Goal: Task Accomplishment & Management: Manage account settings

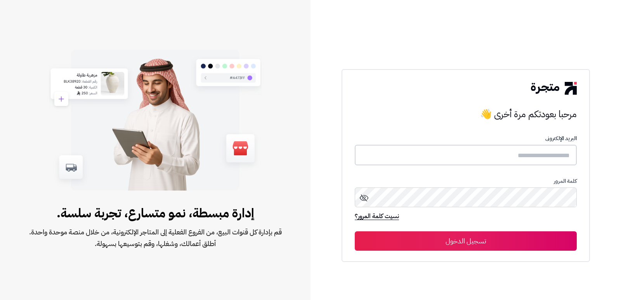
click at [557, 159] on input "text" at bounding box center [466, 155] width 222 height 21
type input "****"
click at [355, 231] on button "تسجيل الدخول" at bounding box center [466, 240] width 222 height 19
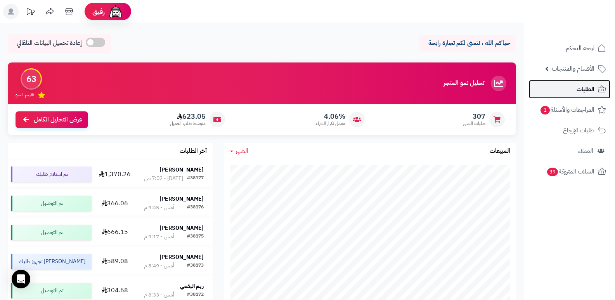
click at [595, 91] on link "الطلبات" at bounding box center [569, 89] width 81 height 19
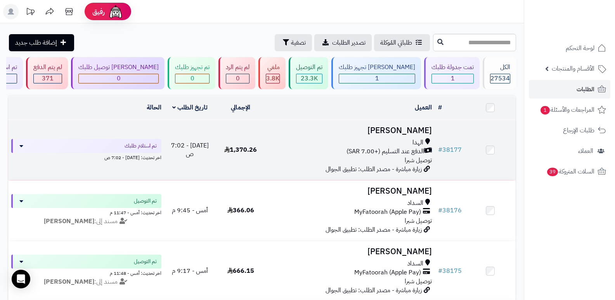
click at [404, 126] on h3 "[PERSON_NAME]" at bounding box center [350, 130] width 163 height 9
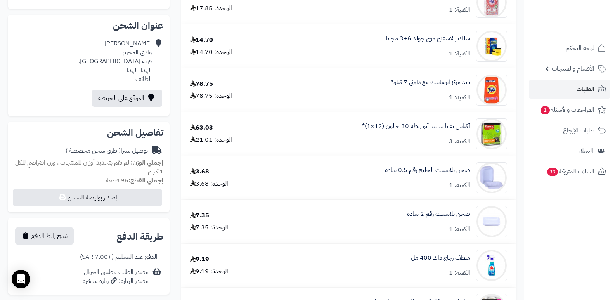
scroll to position [23, 0]
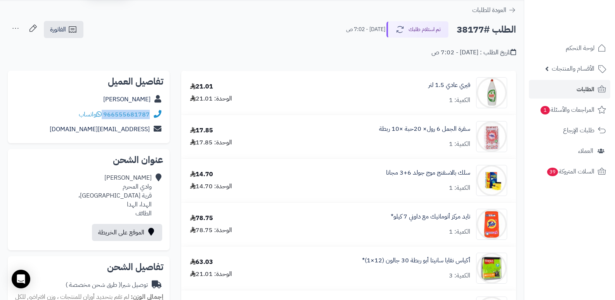
drag, startPoint x: 104, startPoint y: 116, endPoint x: 152, endPoint y: 113, distance: 48.6
click at [152, 113] on div "966555681787 واتساب" at bounding box center [88, 114] width 149 height 15
copy div "966555681787"
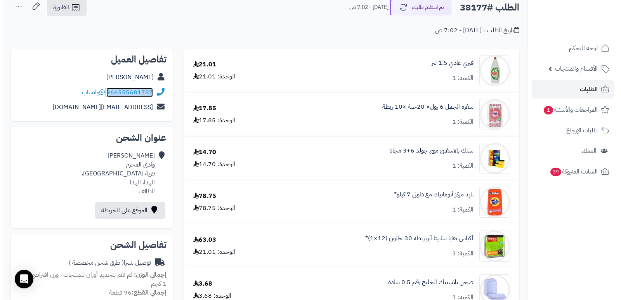
scroll to position [0, 0]
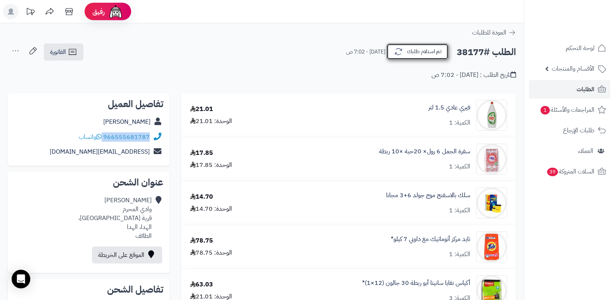
click at [430, 46] on button "تم استلام طلبك" at bounding box center [417, 51] width 62 height 16
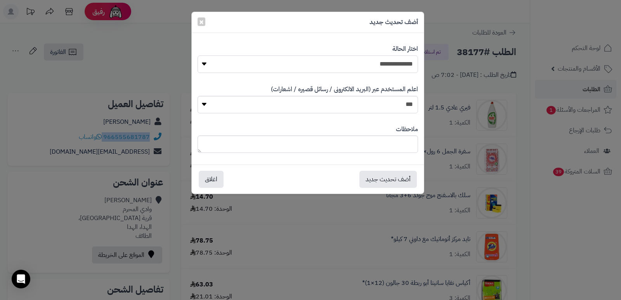
click at [350, 68] on select "**********" at bounding box center [308, 63] width 220 height 17
select select "*"
click at [198, 55] on select "**********" at bounding box center [308, 63] width 220 height 17
click at [390, 149] on textarea at bounding box center [308, 143] width 220 height 17
type textarea "*"
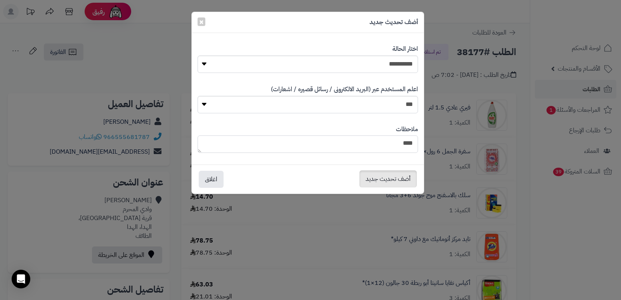
type textarea "***"
click at [382, 178] on button "أضف تحديث جديد" at bounding box center [387, 178] width 57 height 17
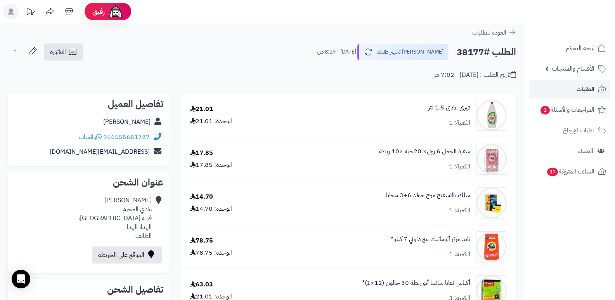
click at [16, 50] on icon at bounding box center [16, 51] width 16 height 16
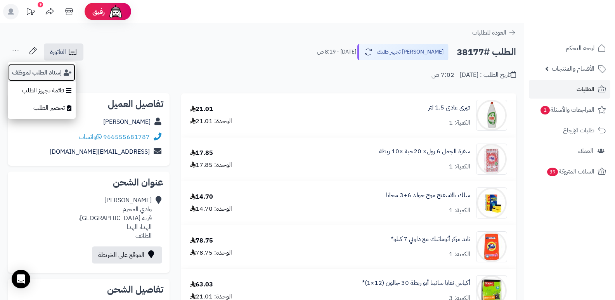
click at [29, 72] on button "إسناد الطلب لموظف" at bounding box center [42, 73] width 68 height 18
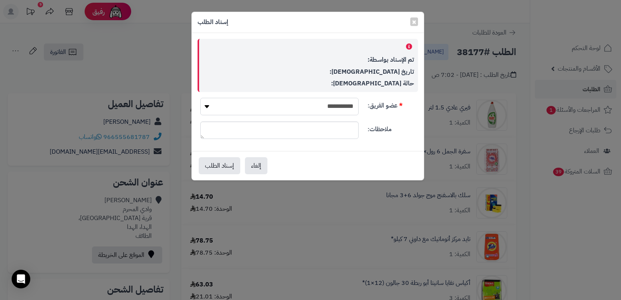
click at [312, 99] on select "**********" at bounding box center [279, 106] width 158 height 17
select select "**"
click at [200, 98] on select "**********" at bounding box center [279, 106] width 158 height 17
click at [206, 169] on button "إسناد الطلب" at bounding box center [220, 165] width 42 height 17
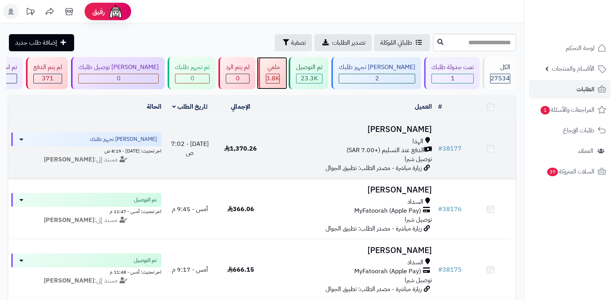
click at [286, 78] on div "ملغي 3.8K" at bounding box center [271, 73] width 27 height 32
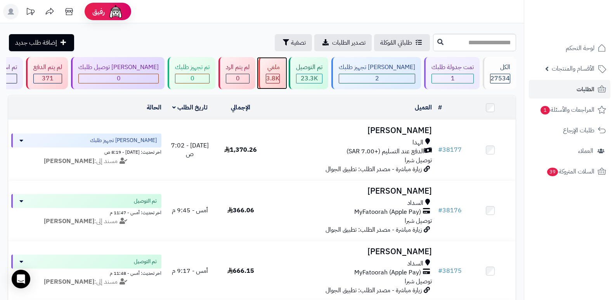
click at [280, 67] on div "ملغي" at bounding box center [273, 67] width 14 height 9
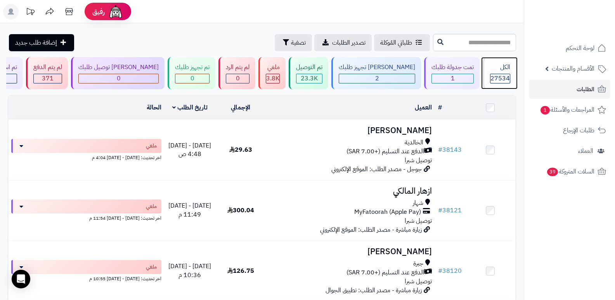
click at [490, 73] on div "الكل 27534" at bounding box center [499, 73] width 33 height 32
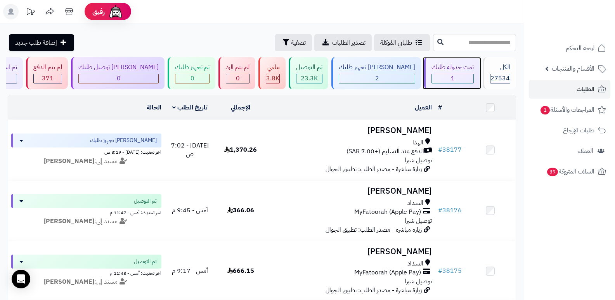
click at [452, 80] on div "1" at bounding box center [453, 78] width 42 height 9
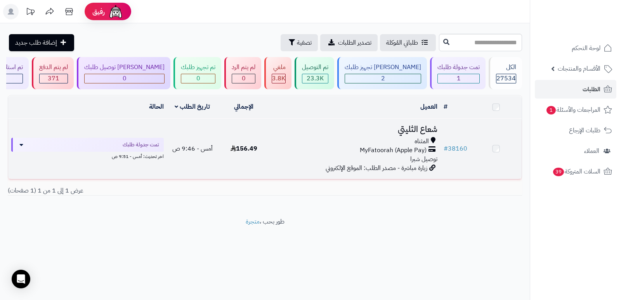
drag, startPoint x: 0, startPoint y: 0, endPoint x: 417, endPoint y: 129, distance: 436.2
click at [417, 129] on h3 "شعاع الثليتي" at bounding box center [354, 129] width 165 height 9
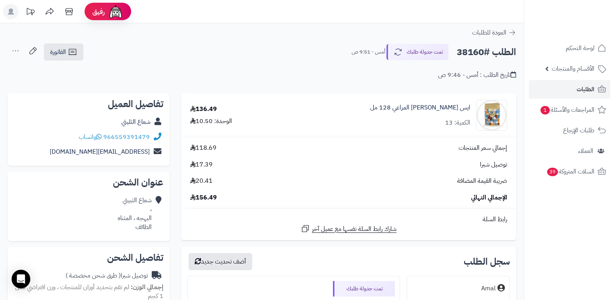
scroll to position [194, 0]
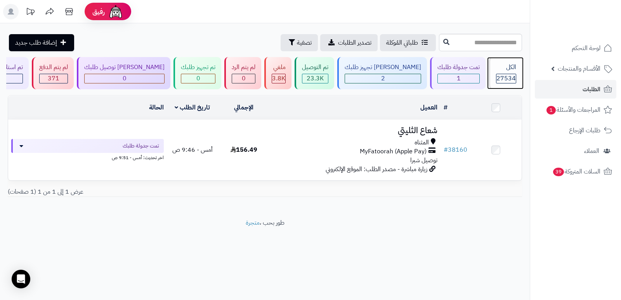
click at [496, 68] on div "الكل" at bounding box center [506, 67] width 20 height 9
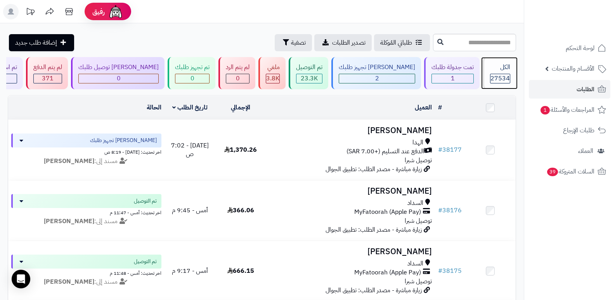
click at [490, 76] on div "27534" at bounding box center [499, 78] width 19 height 9
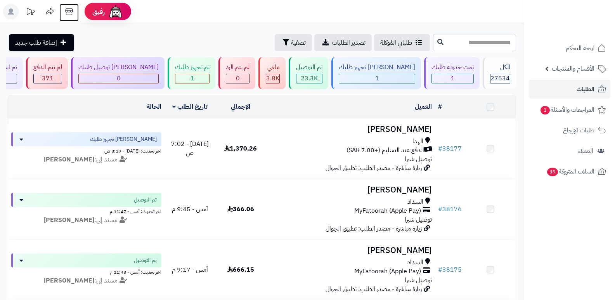
click at [68, 14] on icon at bounding box center [69, 12] width 16 height 16
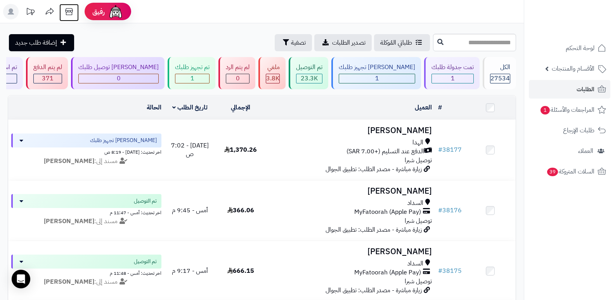
click at [70, 11] on icon at bounding box center [68, 11] width 7 height 7
click at [576, 62] on link "الأقسام والمنتجات" at bounding box center [569, 68] width 81 height 19
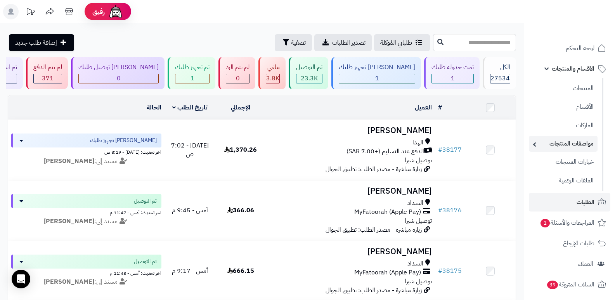
click at [570, 142] on link "مواصفات المنتجات" at bounding box center [563, 144] width 69 height 16
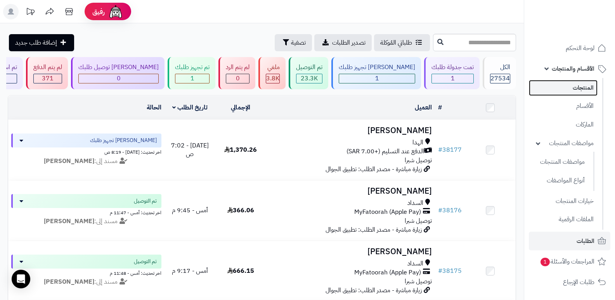
click at [576, 87] on link "المنتجات" at bounding box center [563, 88] width 69 height 16
click at [589, 87] on link "المنتجات" at bounding box center [563, 88] width 69 height 16
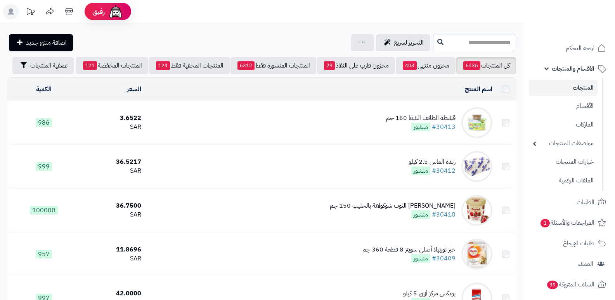
click at [494, 42] on input "text" at bounding box center [474, 42] width 83 height 17
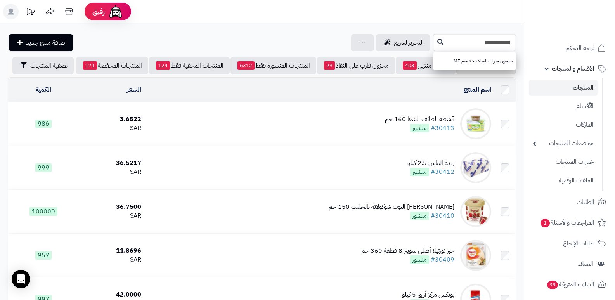
type input "**********"
click at [483, 63] on link "معجون جارام ماسالا 250 جم MF" at bounding box center [474, 61] width 83 height 14
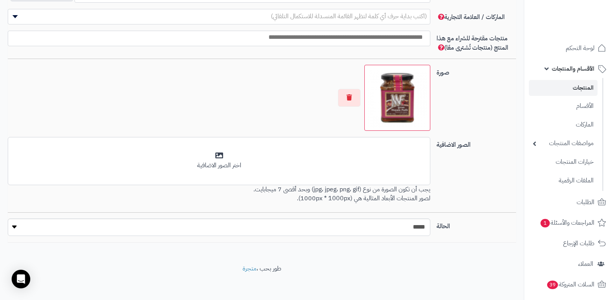
scroll to position [486, 0]
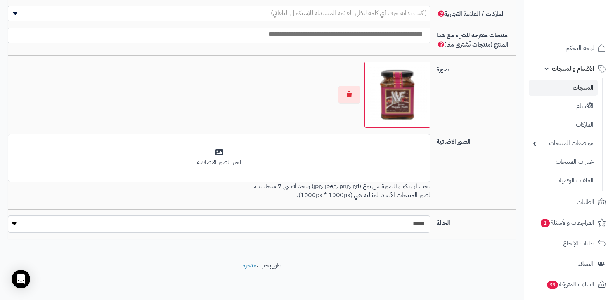
click at [402, 98] on img at bounding box center [397, 94] width 59 height 59
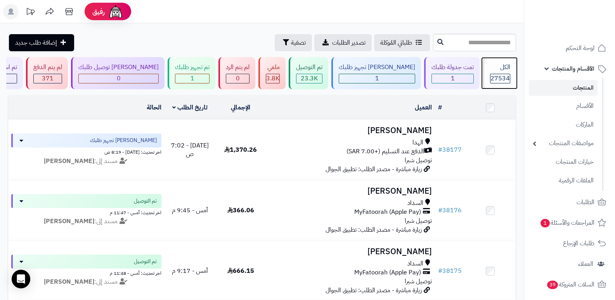
click at [493, 78] on span "27534" at bounding box center [499, 78] width 19 height 9
click at [364, 3] on header "رفيق ! الطلبات معالجة مكتمل إرجاع المنتجات العملاء المتواجدون الان 28315 عملاء …" at bounding box center [307, 11] width 615 height 23
click at [501, 74] on span "27534" at bounding box center [499, 78] width 19 height 9
click at [501, 67] on div "الكل" at bounding box center [500, 67] width 20 height 9
click at [492, 66] on div "الكل" at bounding box center [500, 67] width 20 height 9
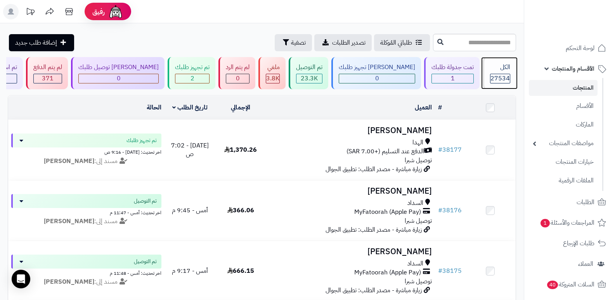
click at [497, 74] on span "27534" at bounding box center [499, 78] width 19 height 9
click at [502, 68] on div "الكل" at bounding box center [500, 67] width 20 height 9
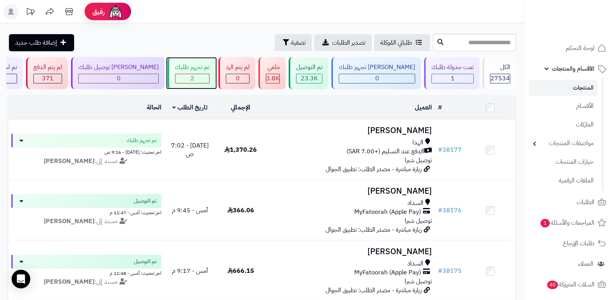
click at [209, 76] on div "2" at bounding box center [192, 78] width 34 height 9
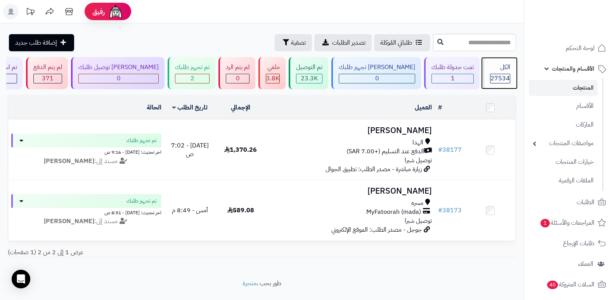
click at [484, 72] on div "الكل 27534" at bounding box center [499, 73] width 33 height 32
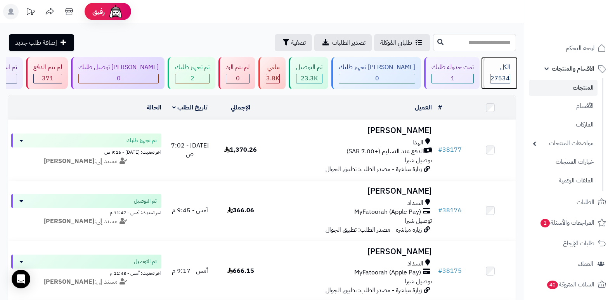
click at [496, 77] on span "27534" at bounding box center [499, 78] width 19 height 9
click at [515, 71] on div "الكل 27534" at bounding box center [499, 73] width 33 height 32
click at [492, 71] on div "الكل" at bounding box center [500, 67] width 20 height 9
click at [506, 77] on span "27534" at bounding box center [499, 78] width 19 height 9
click at [499, 72] on div "الكل 27534" at bounding box center [499, 73] width 33 height 32
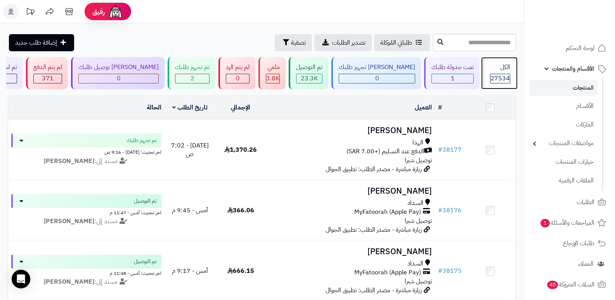
click at [483, 69] on div "الكل 27534" at bounding box center [499, 73] width 33 height 32
click at [501, 74] on span "27534" at bounding box center [499, 78] width 19 height 9
click at [500, 80] on span "27534" at bounding box center [499, 78] width 19 height 9
click at [492, 81] on span "27534" at bounding box center [499, 78] width 19 height 9
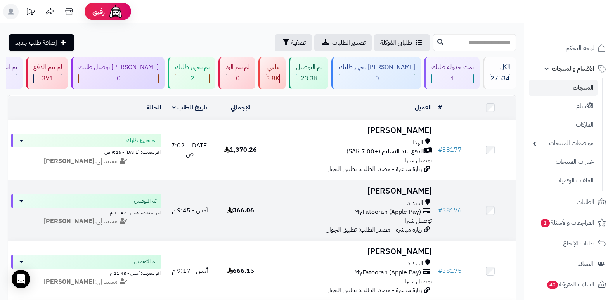
click at [422, 195] on h3 "[PERSON_NAME]" at bounding box center [350, 191] width 163 height 9
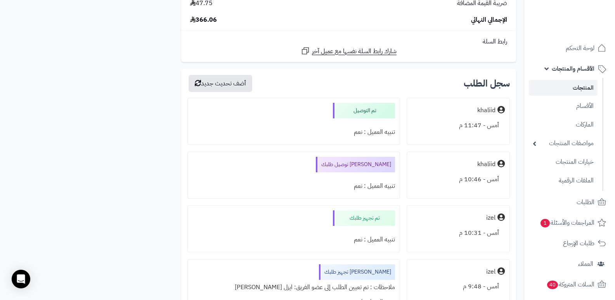
scroll to position [1591, 0]
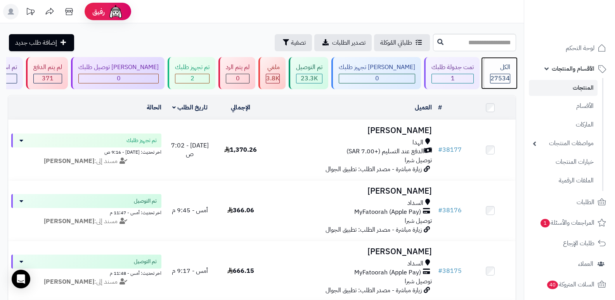
click at [497, 74] on span "27534" at bounding box center [499, 78] width 19 height 9
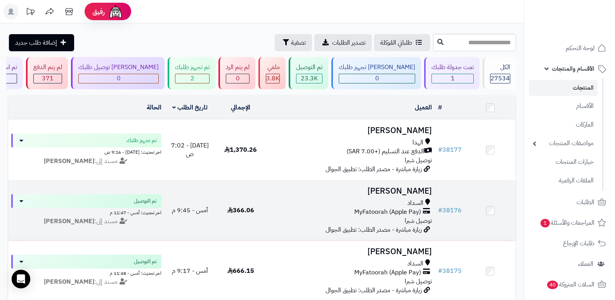
scroll to position [39, 0]
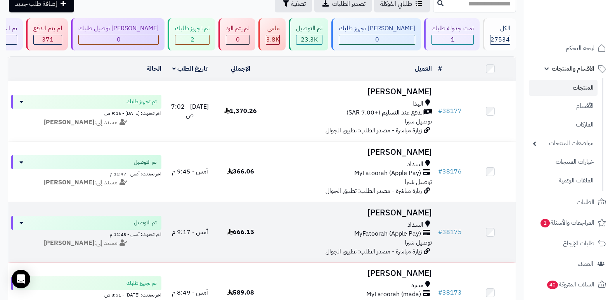
click at [412, 208] on h3 "[PERSON_NAME]" at bounding box center [350, 212] width 163 height 9
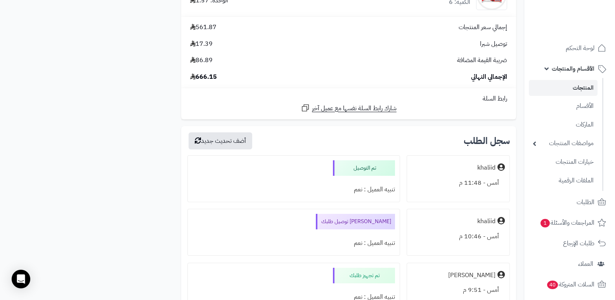
scroll to position [1009, 0]
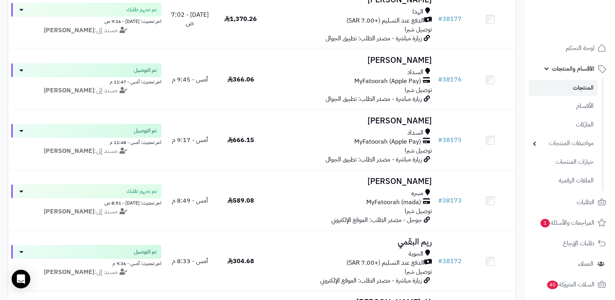
scroll to position [155, 0]
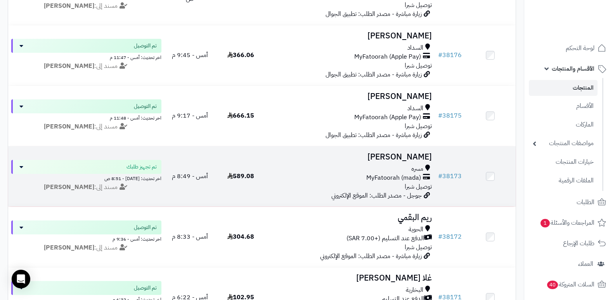
click at [412, 158] on h3 "[PERSON_NAME]" at bounding box center [350, 156] width 163 height 9
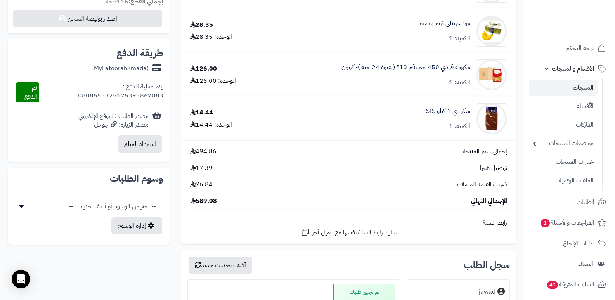
scroll to position [109, 0]
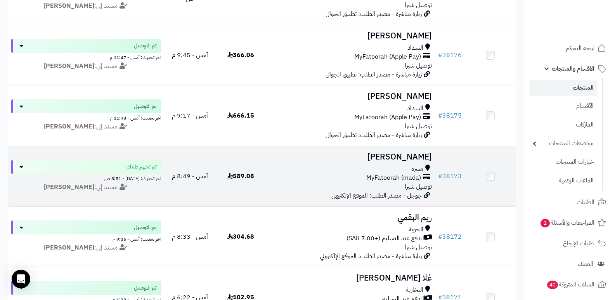
scroll to position [272, 0]
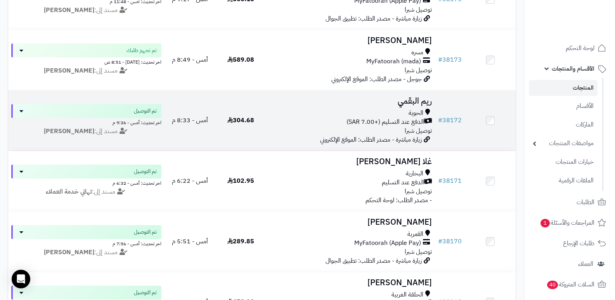
click at [415, 103] on h3 "ريم البقمي" at bounding box center [350, 101] width 163 height 9
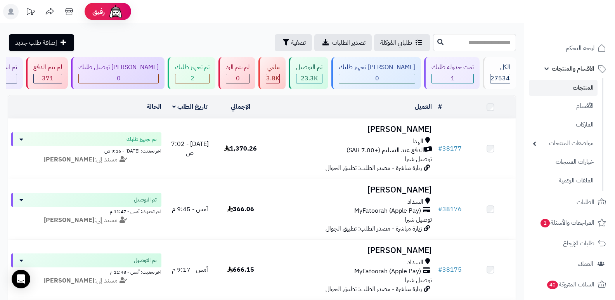
scroll to position [272, 0]
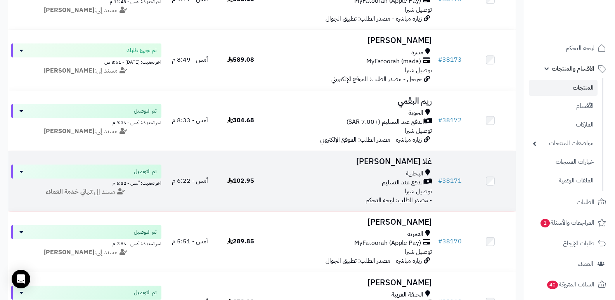
click at [407, 166] on h3 "غلا [PERSON_NAME]" at bounding box center [350, 161] width 163 height 9
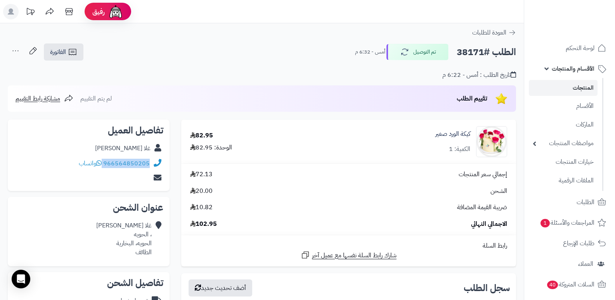
drag, startPoint x: 104, startPoint y: 164, endPoint x: 155, endPoint y: 170, distance: 51.6
click at [155, 170] on div "966564850205 واتساب" at bounding box center [88, 163] width 149 height 15
copy div "966564850205"
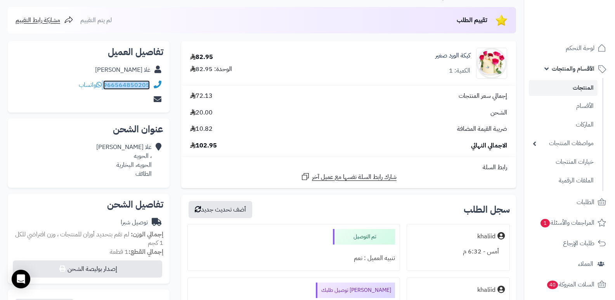
scroll to position [78, 0]
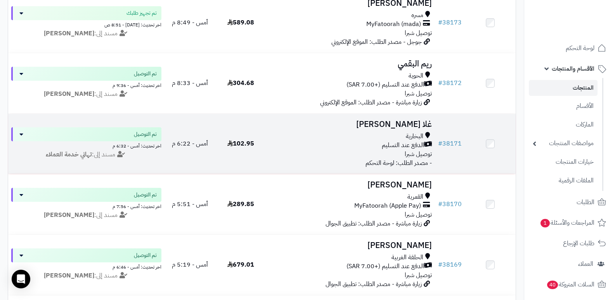
scroll to position [349, 0]
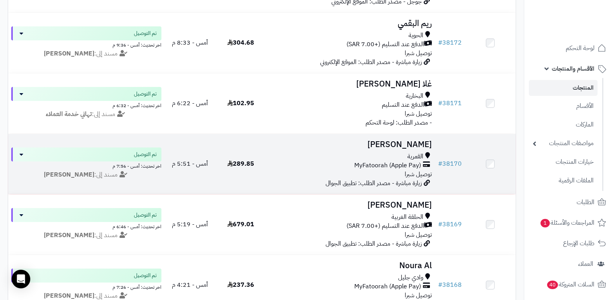
click at [422, 147] on h3 "[PERSON_NAME]" at bounding box center [350, 144] width 163 height 9
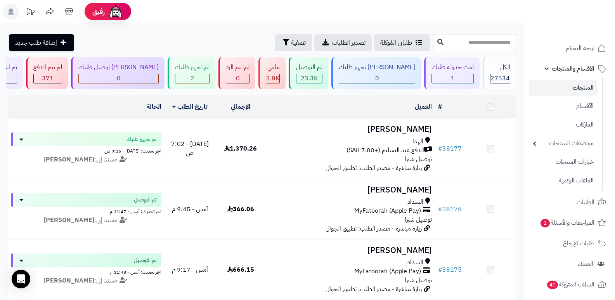
scroll to position [349, 0]
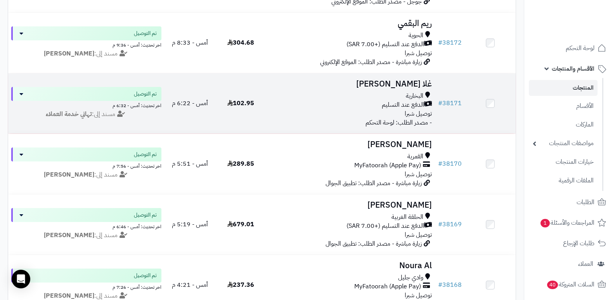
click at [414, 80] on h3 "غلا [PERSON_NAME]" at bounding box center [350, 84] width 163 height 9
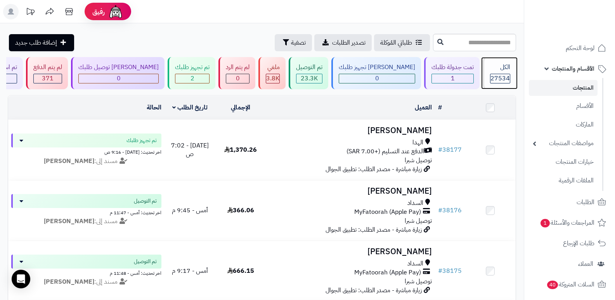
click at [506, 70] on div "الكل" at bounding box center [500, 67] width 20 height 9
click at [502, 71] on div "الكل" at bounding box center [500, 67] width 20 height 9
click at [500, 75] on span "27534" at bounding box center [499, 78] width 19 height 9
click at [509, 73] on div "الكل 27534" at bounding box center [499, 73] width 33 height 32
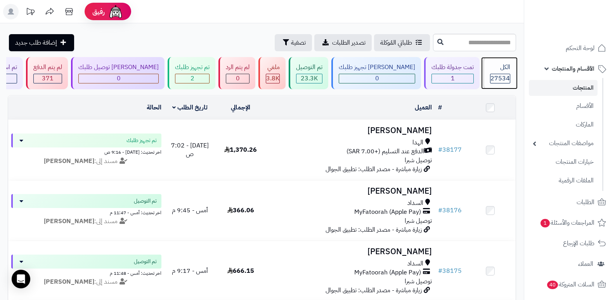
click at [504, 76] on span "27534" at bounding box center [499, 78] width 19 height 9
click at [505, 68] on div "الكل" at bounding box center [500, 67] width 20 height 9
click at [501, 72] on div "الكل 27534" at bounding box center [499, 73] width 33 height 32
click at [504, 68] on div "الكل" at bounding box center [500, 67] width 20 height 9
click at [496, 85] on div "الكل 27534" at bounding box center [499, 73] width 33 height 32
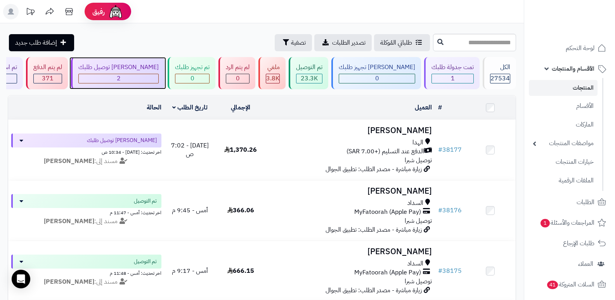
click at [151, 85] on div "[PERSON_NAME] توصيل طلبك 2" at bounding box center [118, 73] width 94 height 32
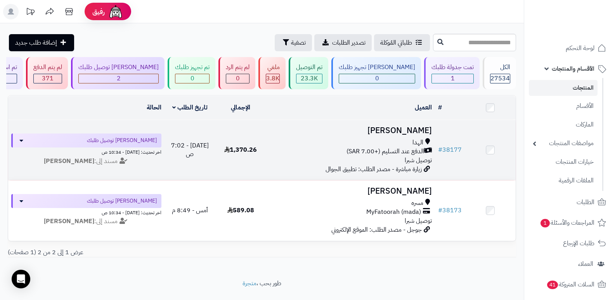
click at [393, 128] on h3 "[PERSON_NAME]" at bounding box center [350, 130] width 163 height 9
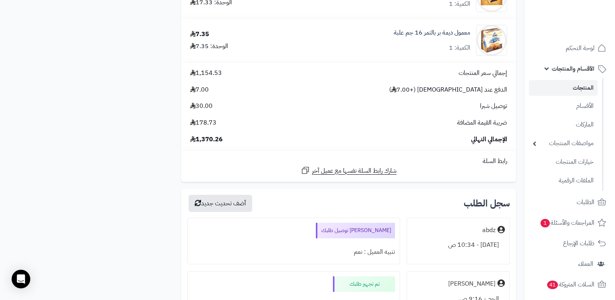
scroll to position [2794, 0]
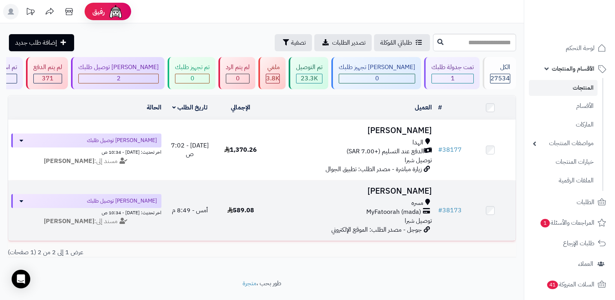
click at [405, 190] on h3 "[PERSON_NAME]" at bounding box center [350, 191] width 163 height 9
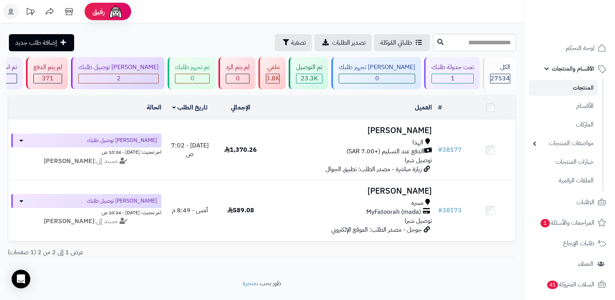
click at [341, 275] on div "**********" at bounding box center [262, 151] width 524 height 256
click at [504, 71] on div "الكل" at bounding box center [500, 67] width 20 height 9
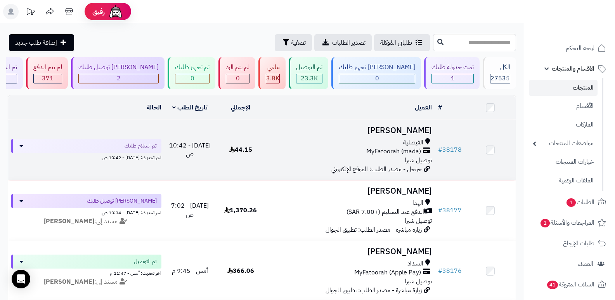
click at [407, 130] on h3 "[PERSON_NAME]" at bounding box center [350, 130] width 163 height 9
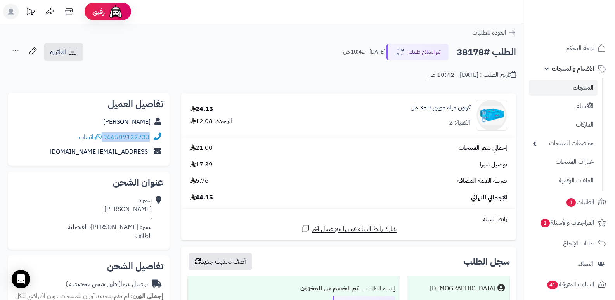
drag, startPoint x: 104, startPoint y: 136, endPoint x: 170, endPoint y: 133, distance: 66.4
copy div "966509122733"
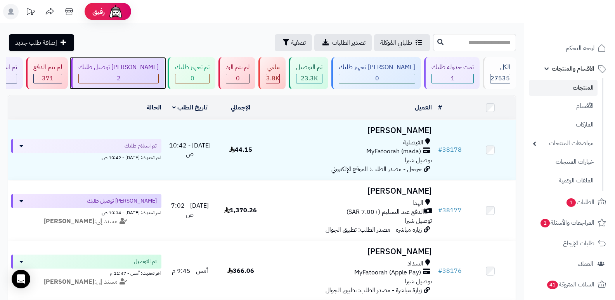
click at [159, 71] on div "[PERSON_NAME] توصيل طلبك" at bounding box center [118, 67] width 80 height 9
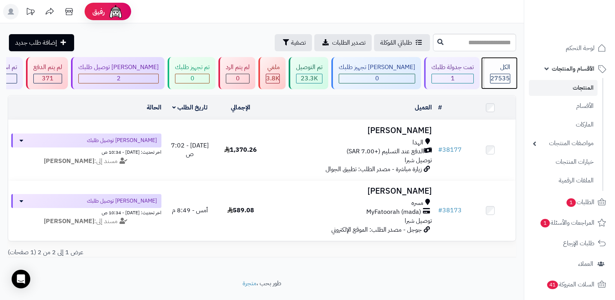
click at [494, 76] on span "27535" at bounding box center [499, 78] width 19 height 9
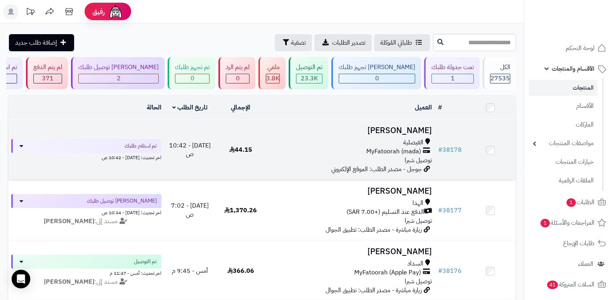
click at [416, 131] on h3 "[PERSON_NAME]" at bounding box center [350, 130] width 163 height 9
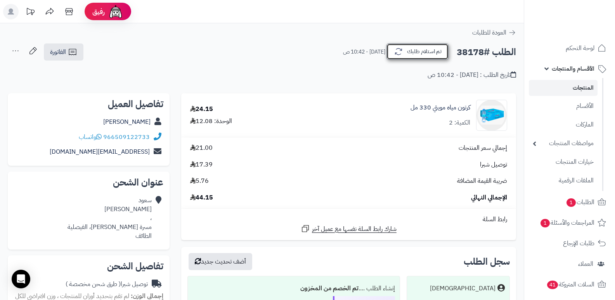
click at [417, 47] on button "تم استلام طلبك" at bounding box center [417, 51] width 62 height 16
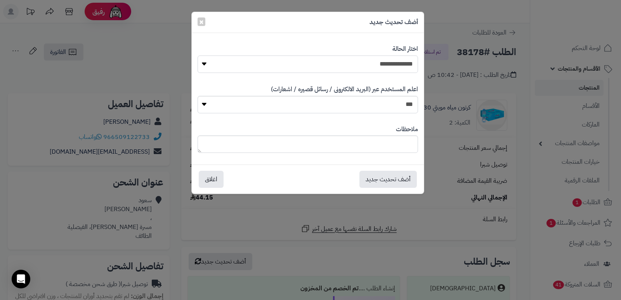
click at [394, 63] on select "**********" at bounding box center [308, 63] width 220 height 17
select select "*"
click at [198, 55] on select "**********" at bounding box center [308, 63] width 220 height 17
click at [385, 146] on textarea at bounding box center [308, 143] width 220 height 17
type textarea "****"
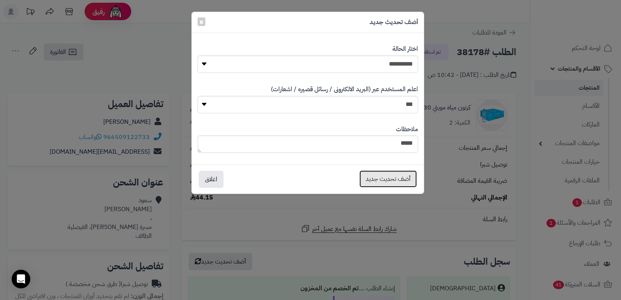
click at [368, 182] on button "أضف تحديث جديد" at bounding box center [387, 178] width 57 height 17
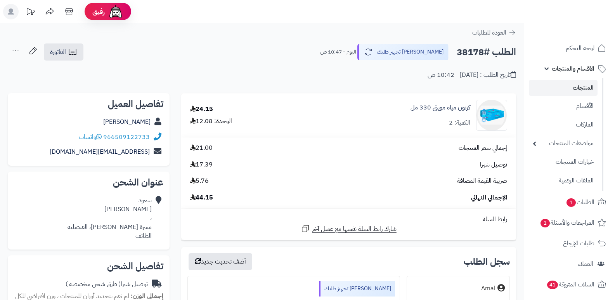
click at [18, 50] on icon at bounding box center [16, 51] width 16 height 16
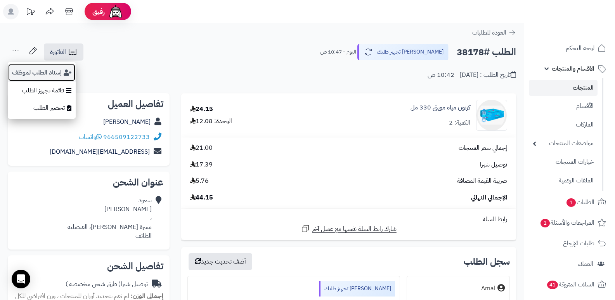
click at [32, 67] on button "إسناد الطلب لموظف" at bounding box center [42, 73] width 68 height 18
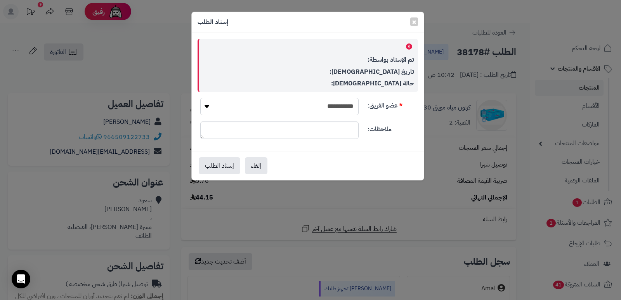
click at [304, 107] on select "**********" at bounding box center [279, 106] width 158 height 17
select select "**"
click at [200, 98] on select "**********" at bounding box center [279, 106] width 158 height 17
click at [224, 166] on button "إسناد الطلب" at bounding box center [220, 165] width 42 height 17
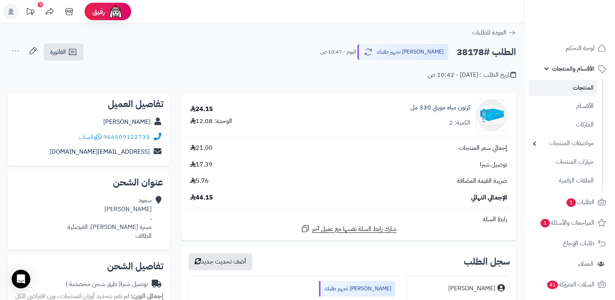
drag, startPoint x: 405, startPoint y: 26, endPoint x: 361, endPoint y: 48, distance: 49.5
click at [405, 26] on div "**********" at bounding box center [262, 300] width 524 height 555
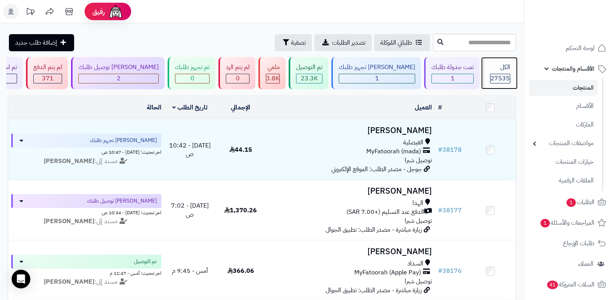
click at [502, 67] on div "الكل" at bounding box center [500, 67] width 20 height 9
click at [508, 63] on div "الكل" at bounding box center [500, 67] width 20 height 9
click at [502, 65] on div "الكل" at bounding box center [500, 67] width 20 height 9
